Goal: Task Accomplishment & Management: Use online tool/utility

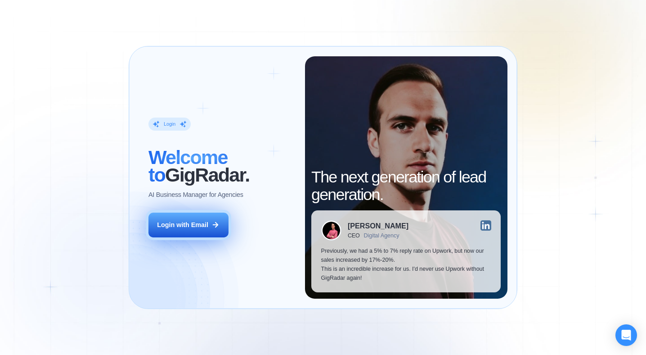
click at [181, 218] on button "Login with Email" at bounding box center [189, 224] width 80 height 25
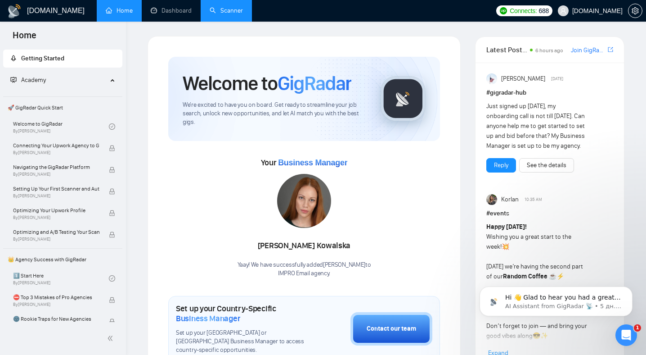
click at [228, 14] on link "Scanner" at bounding box center [226, 11] width 33 height 8
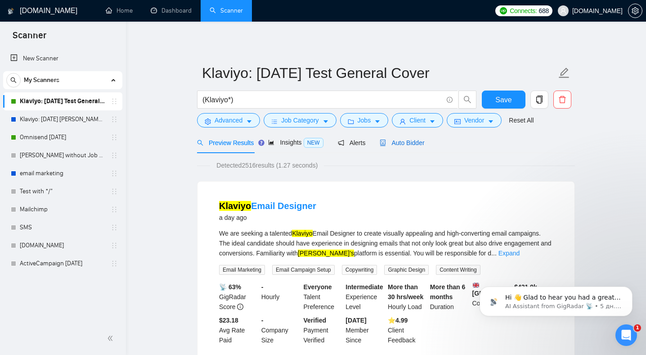
click at [413, 144] on span "Auto Bidder" at bounding box center [402, 142] width 45 height 7
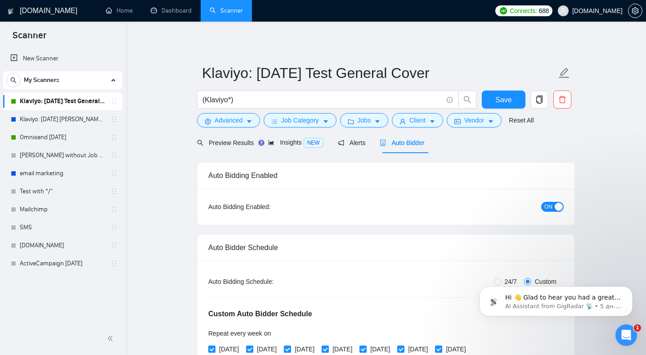
radio input "false"
radio input "true"
checkbox input "true"
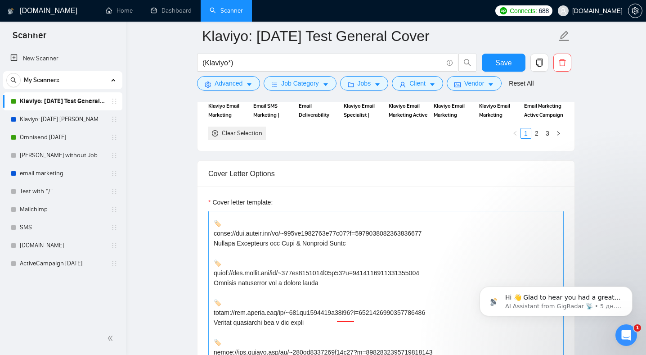
scroll to position [242, 0]
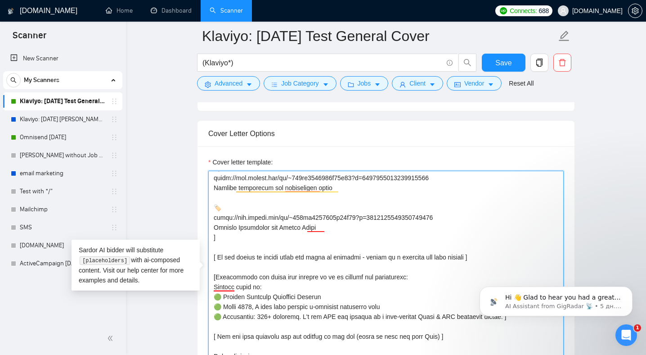
drag, startPoint x: 681, startPoint y: 553, endPoint x: 527, endPoint y: 322, distance: 277.6
